Goal: Communication & Community: Answer question/provide support

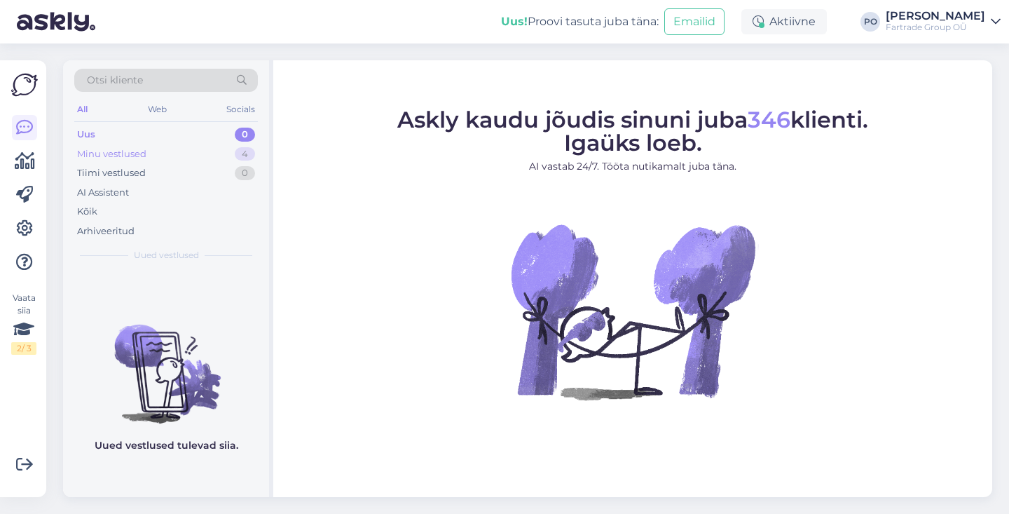
click at [211, 154] on div "Minu vestlused 4" at bounding box center [166, 154] width 184 height 20
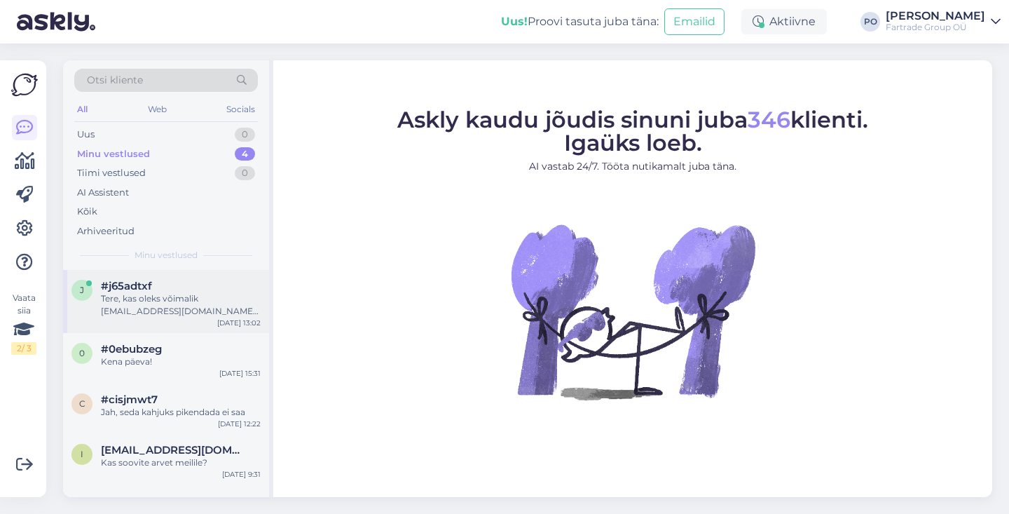
click at [194, 299] on div "Tere, kas oleks võimalik [EMAIL_ADDRESS][DOMAIN_NAME] meilile saata [PERSON_NAM…" at bounding box center [181, 304] width 160 height 25
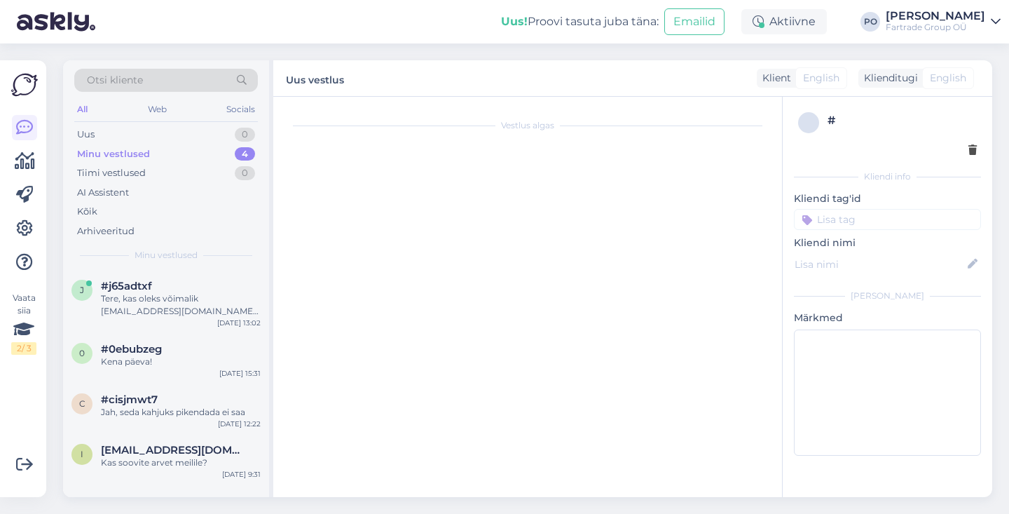
scroll to position [1737, 0]
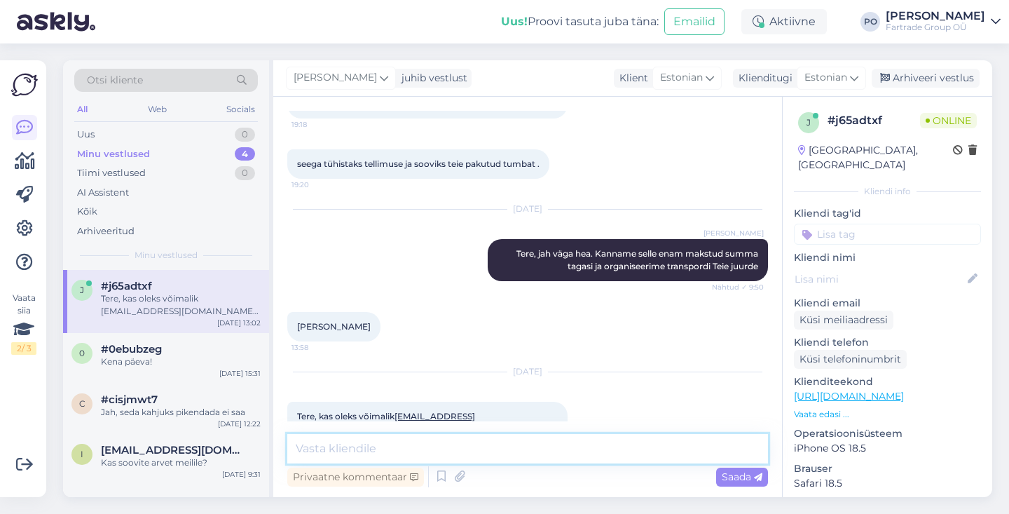
click at [493, 452] on textarea at bounding box center [527, 448] width 481 height 29
type textarea "Tere päevast"
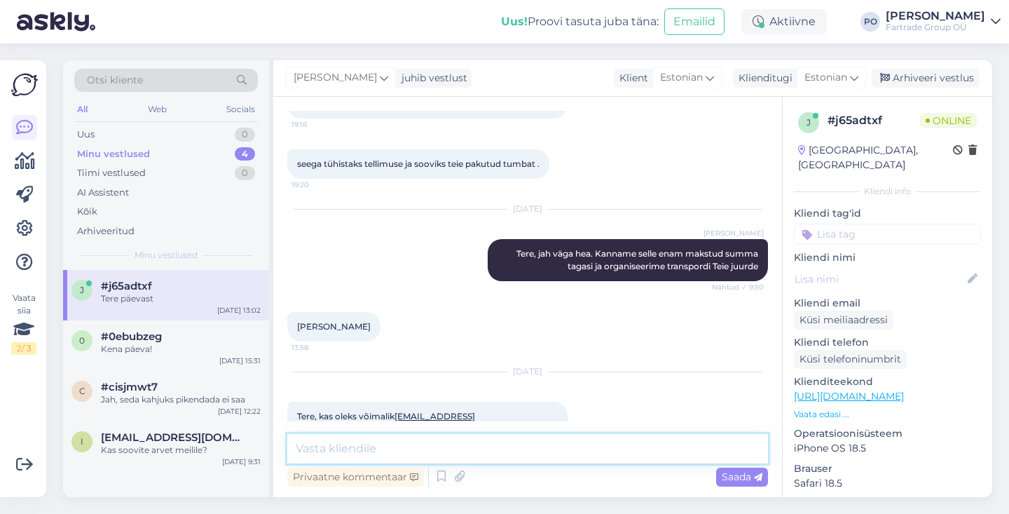
scroll to position [1797, 0]
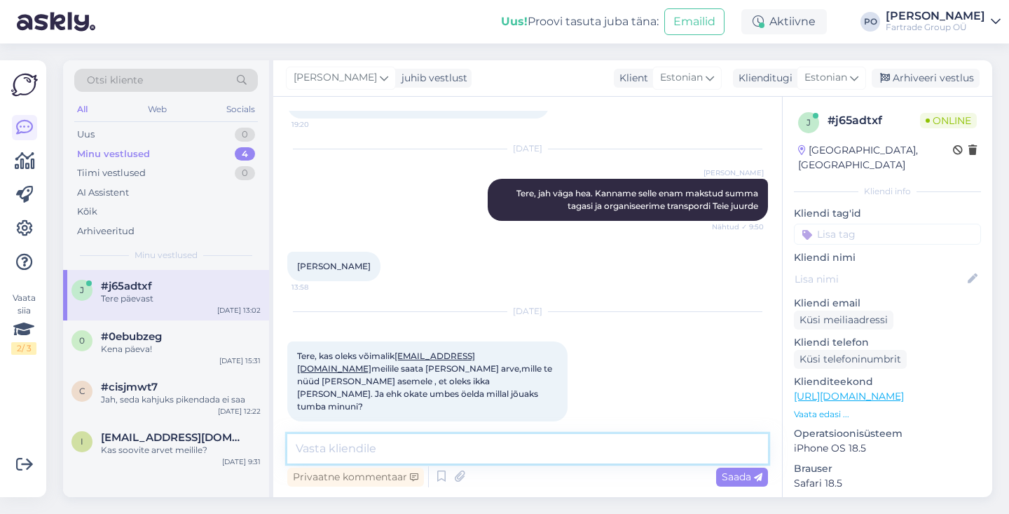
click at [390, 447] on textarea at bounding box center [527, 448] width 481 height 29
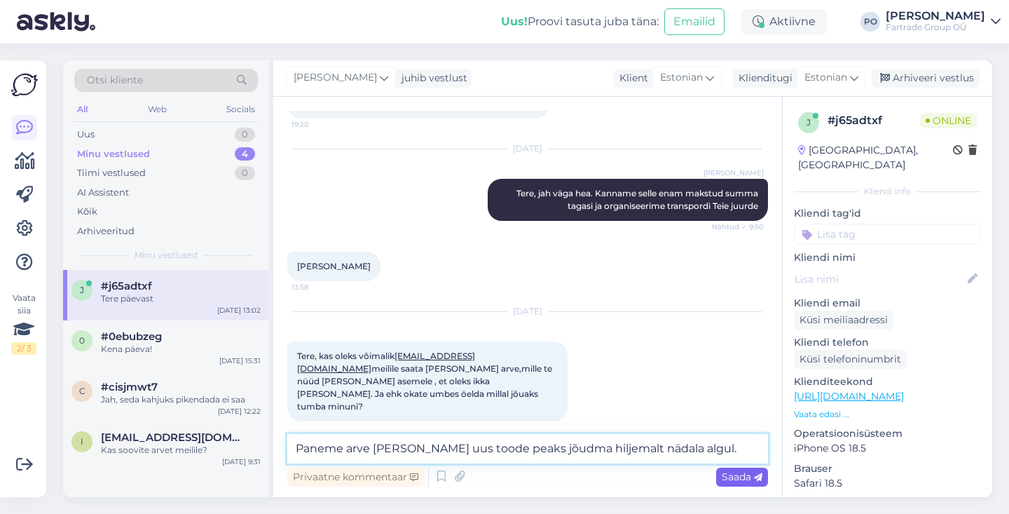
type textarea "Paneme arve [PERSON_NAME] uus toode peaks jõudma hiljemalt nädala algul."
click at [737, 476] on span "Saada" at bounding box center [742, 476] width 41 height 13
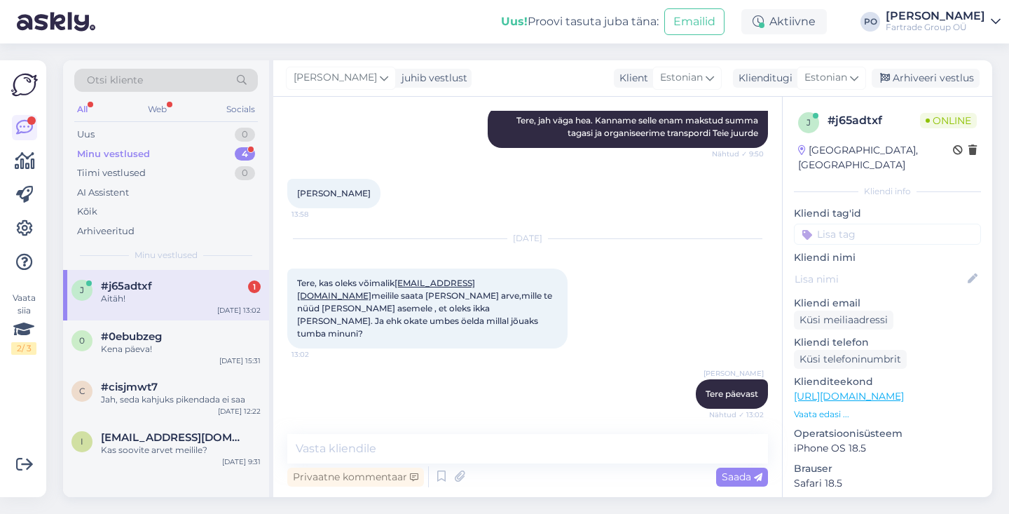
scroll to position [1931, 0]
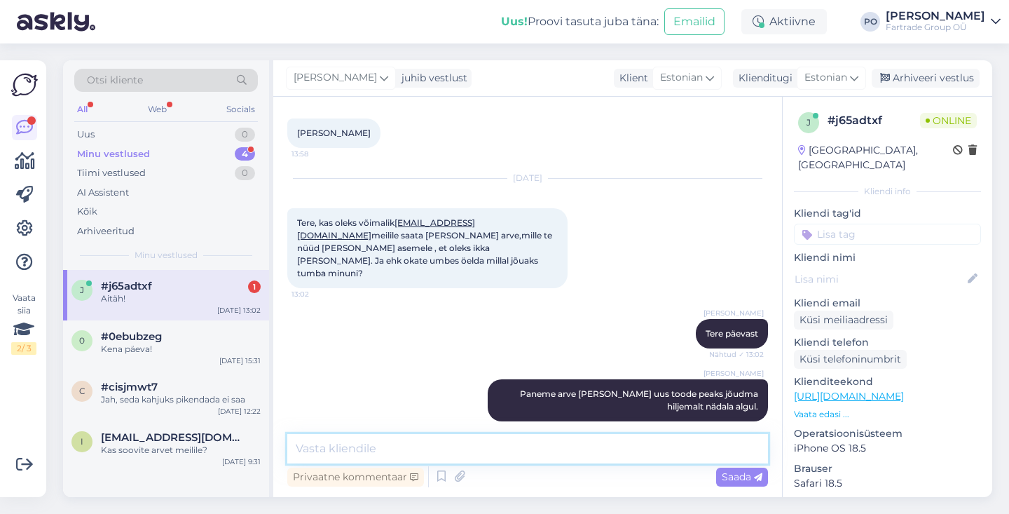
click at [392, 447] on textarea at bounding box center [527, 448] width 481 height 29
type textarea "[PERSON_NAME] sai tehtud"
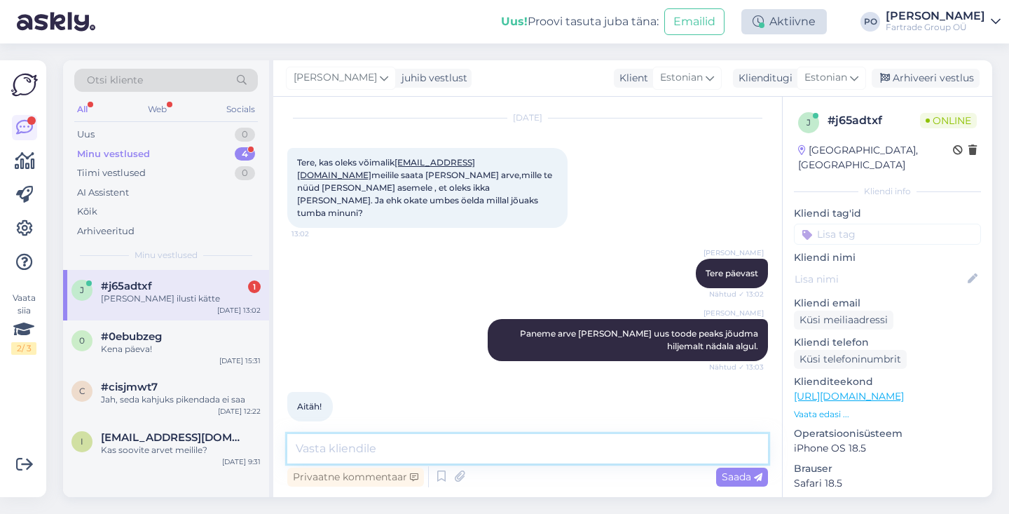
scroll to position [2051, 0]
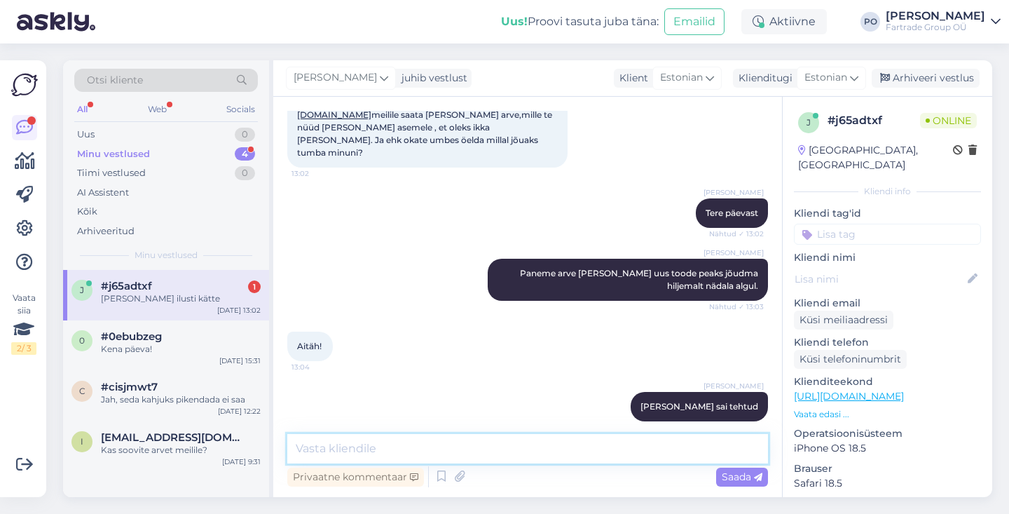
click at [342, 440] on textarea at bounding box center [527, 448] width 481 height 29
type textarea "V"
type textarea "Selge. Saatsime [PERSON_NAME]"
